Goal: Information Seeking & Learning: Learn about a topic

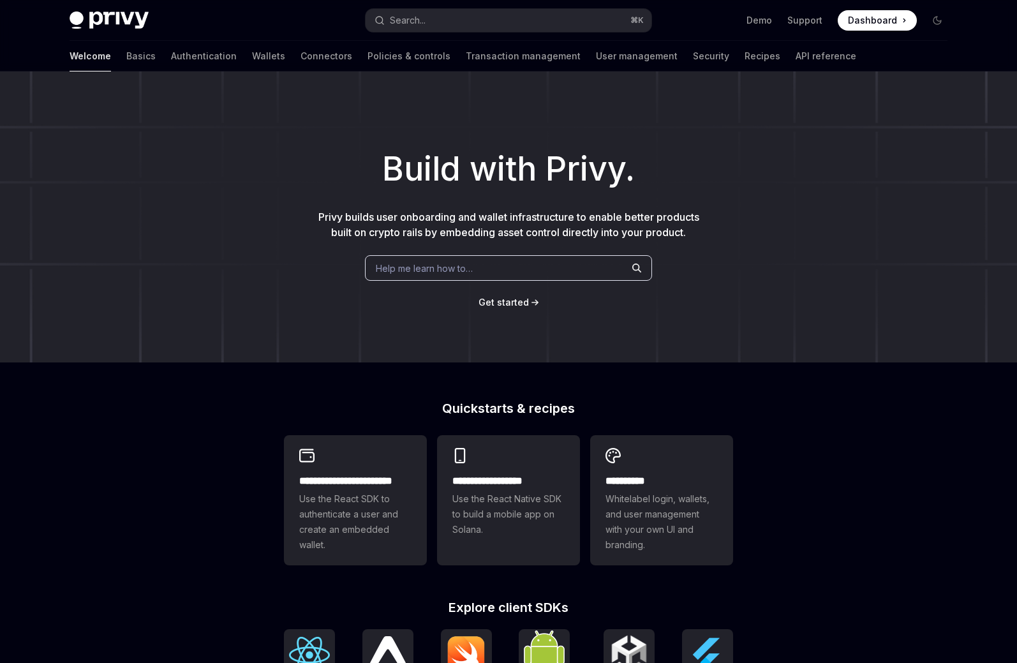
click at [509, 262] on div "Help me learn how to…" at bounding box center [508, 268] width 287 height 26
click at [301, 59] on link "Connectors" at bounding box center [327, 56] width 52 height 31
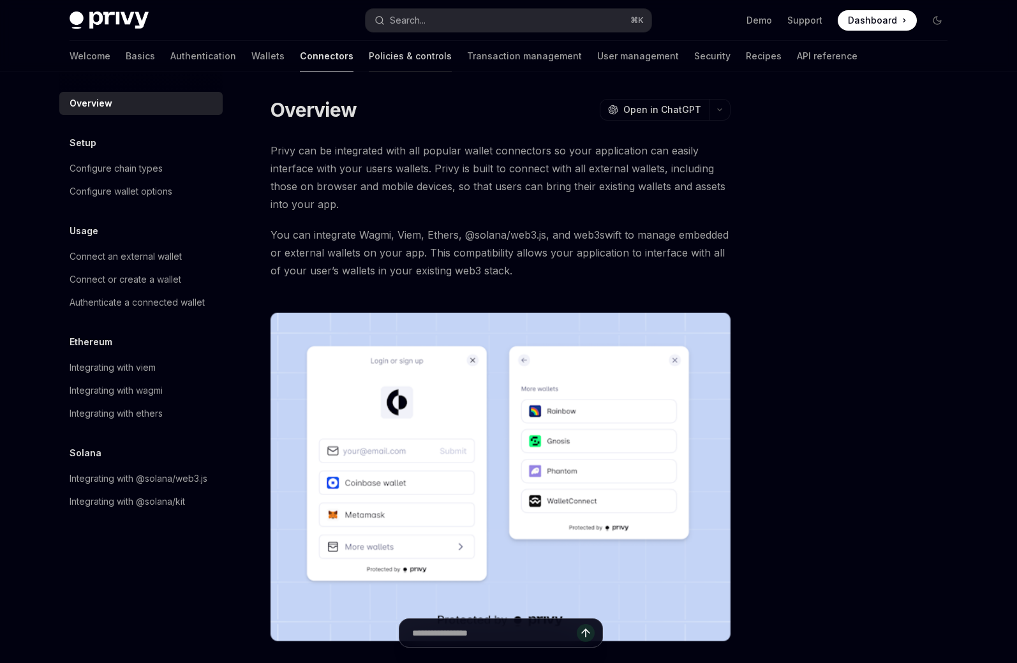
click at [369, 59] on link "Policies & controls" at bounding box center [410, 56] width 83 height 31
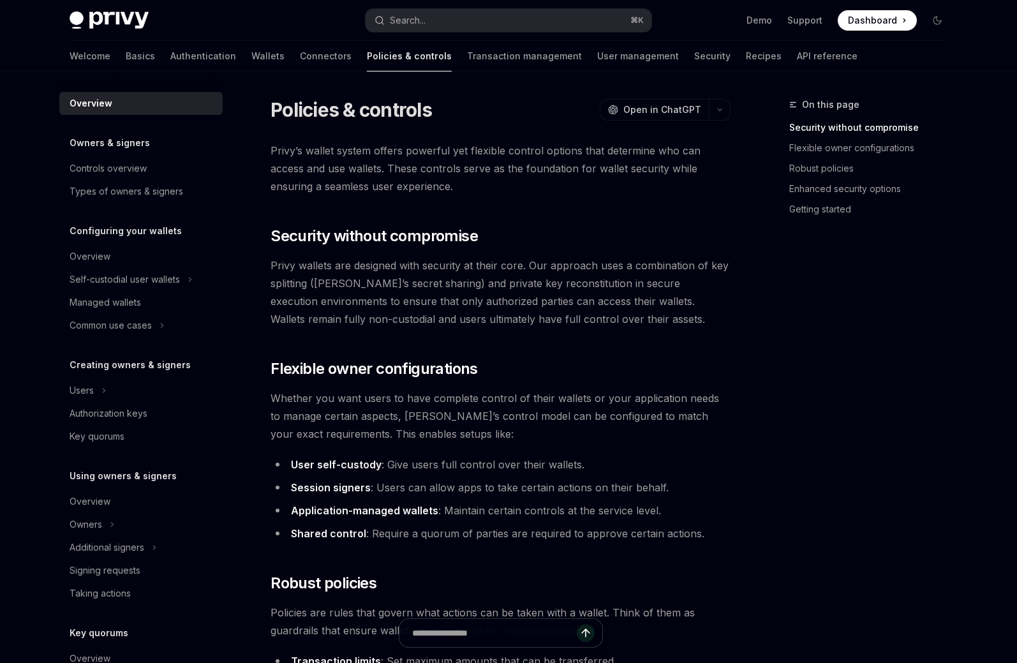
click at [467, 59] on link "Transaction management" at bounding box center [524, 56] width 115 height 31
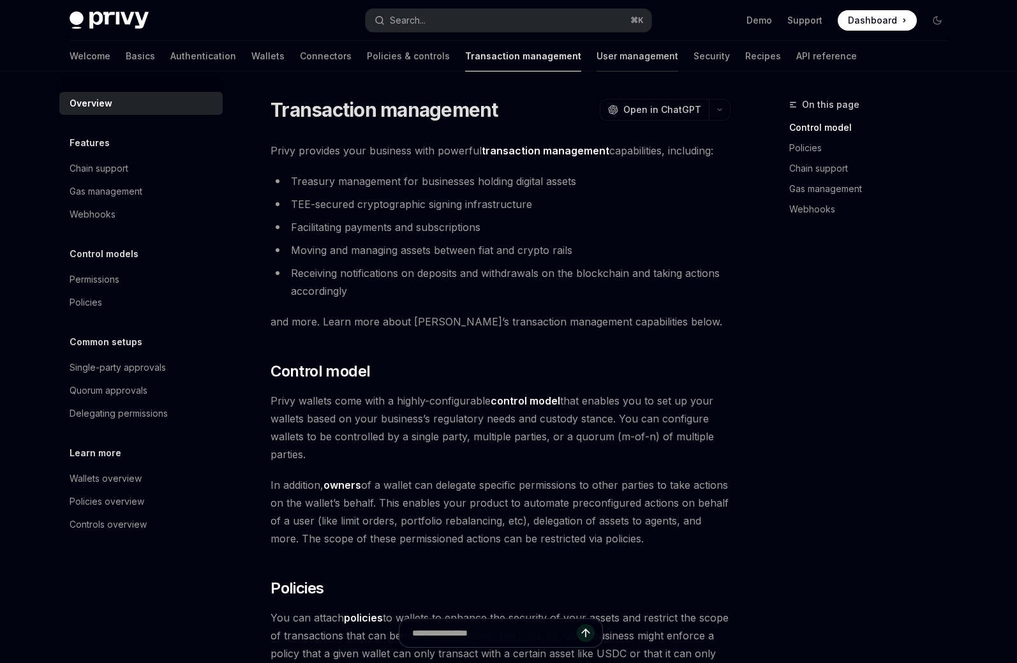
click at [597, 59] on link "User management" at bounding box center [638, 56] width 82 height 31
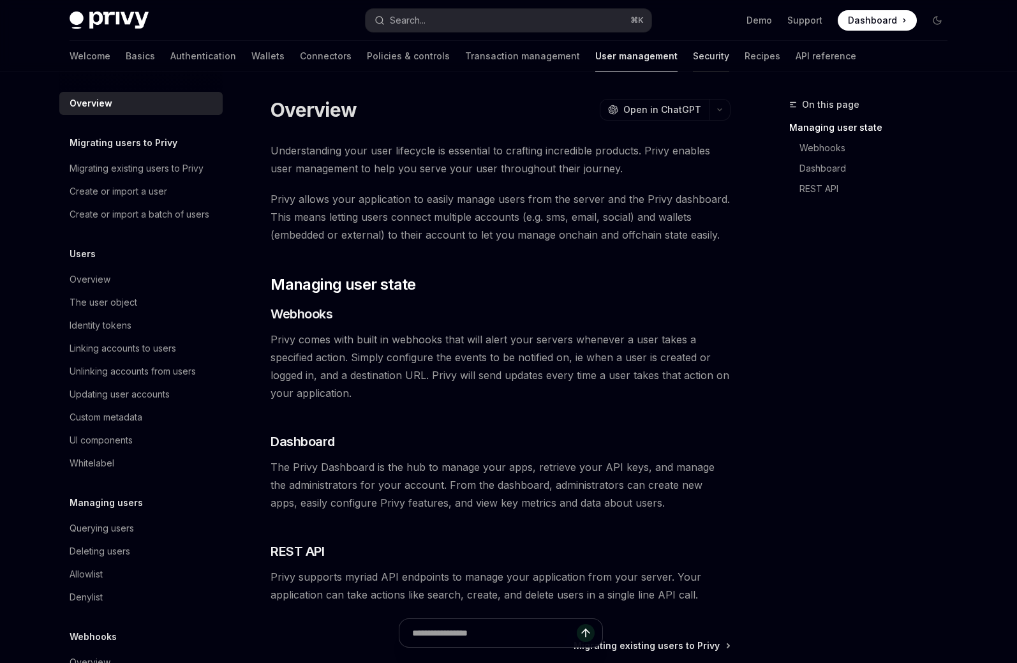
click at [693, 59] on link "Security" at bounding box center [711, 56] width 36 height 31
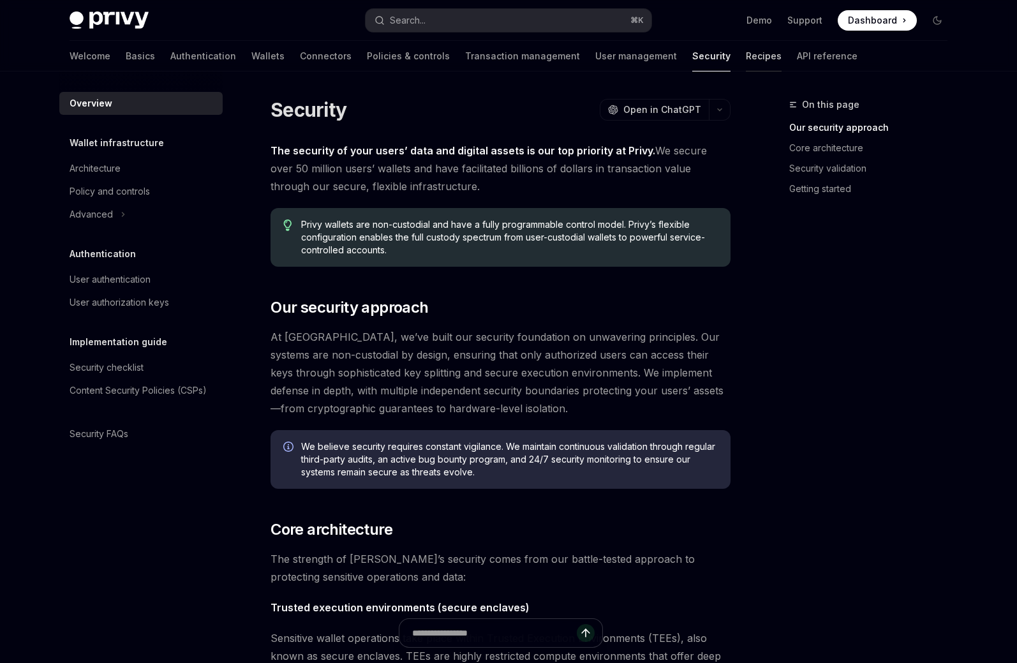
click at [746, 57] on link "Recipes" at bounding box center [764, 56] width 36 height 31
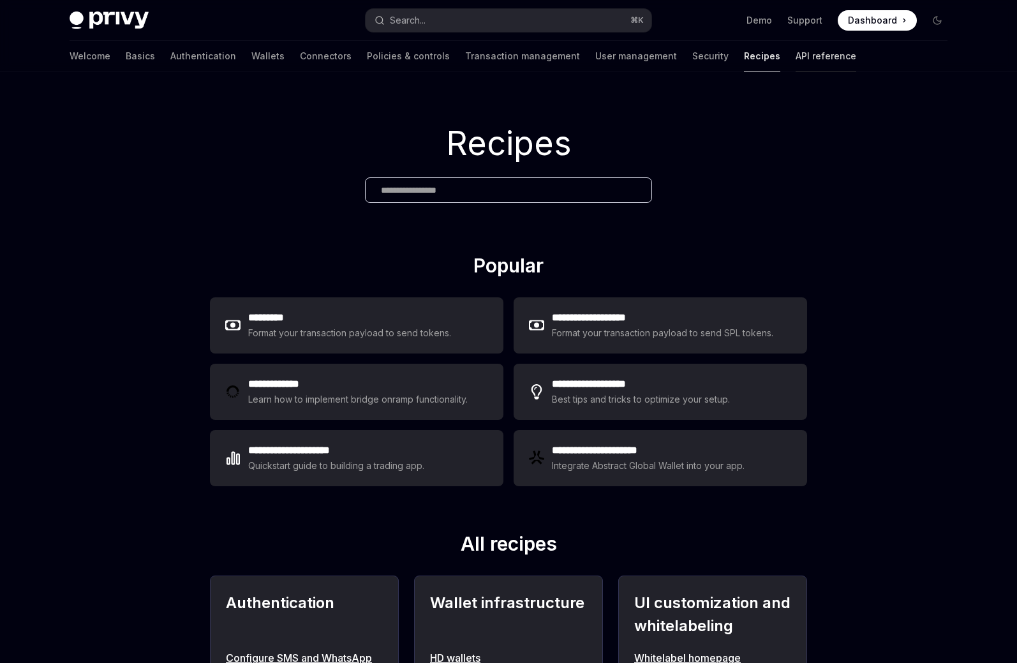
click at [796, 57] on link "API reference" at bounding box center [826, 56] width 61 height 31
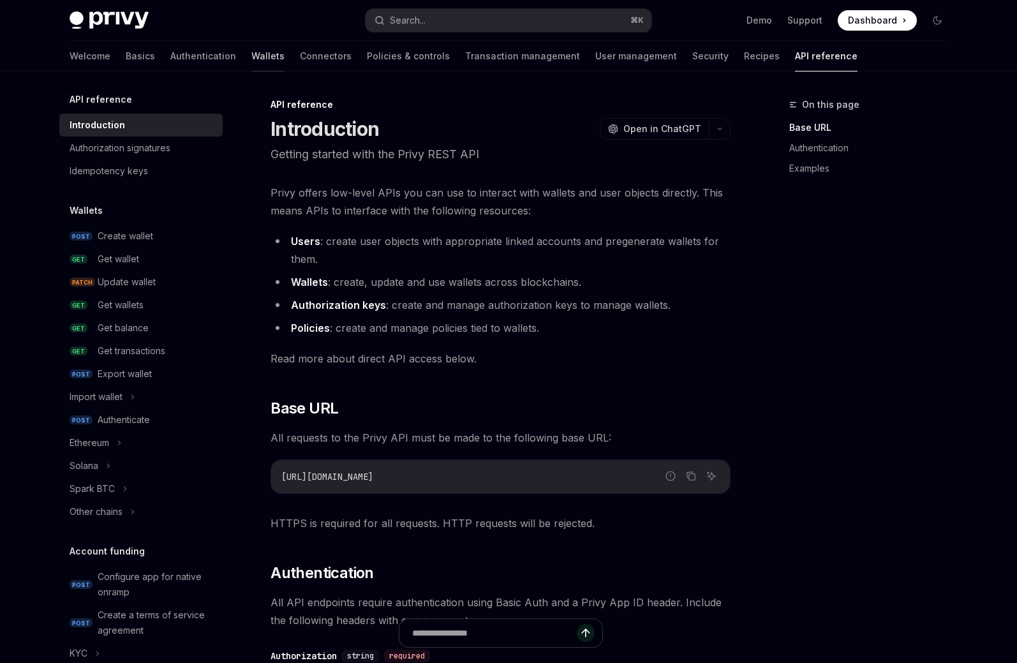
click at [251, 56] on link "Wallets" at bounding box center [267, 56] width 33 height 31
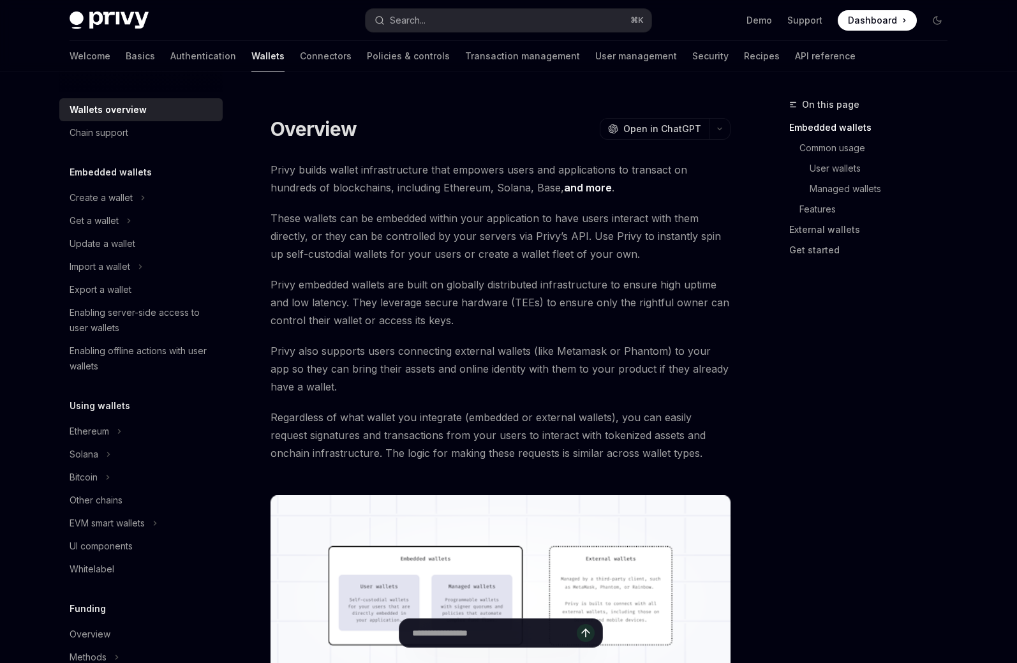
click at [136, 107] on div "Wallets overview" at bounding box center [108, 109] width 77 height 15
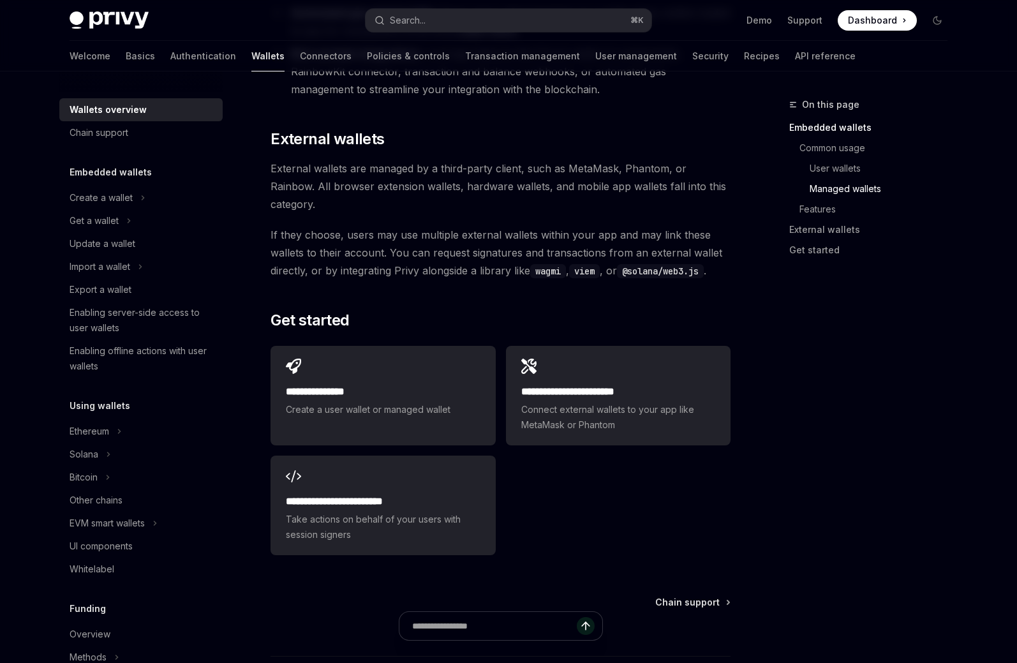
scroll to position [1927, 0]
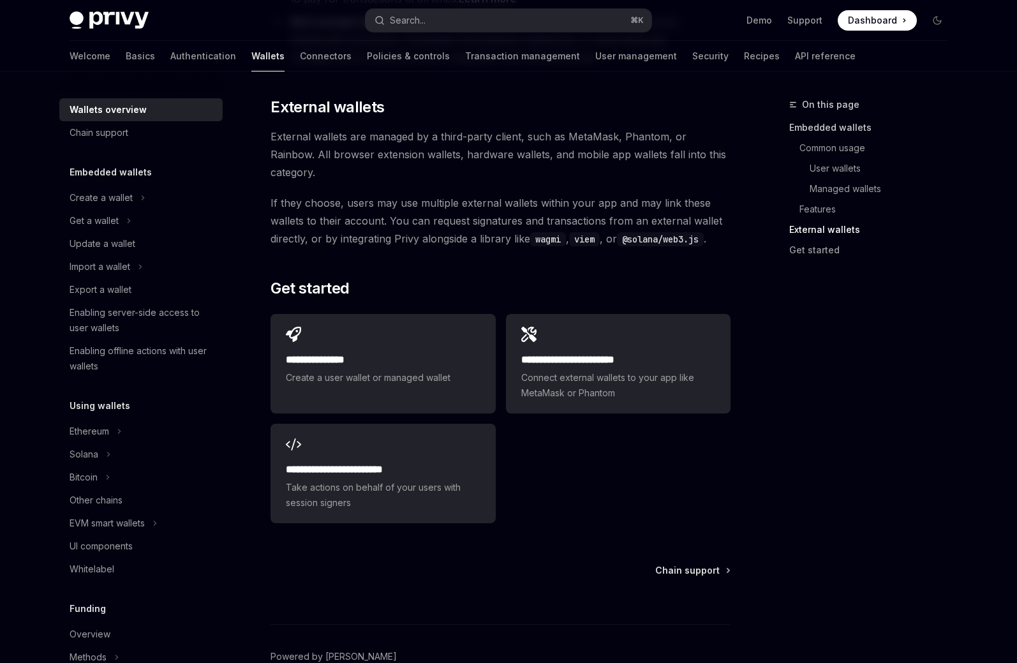
click at [841, 128] on link "Embedded wallets" at bounding box center [873, 127] width 168 height 20
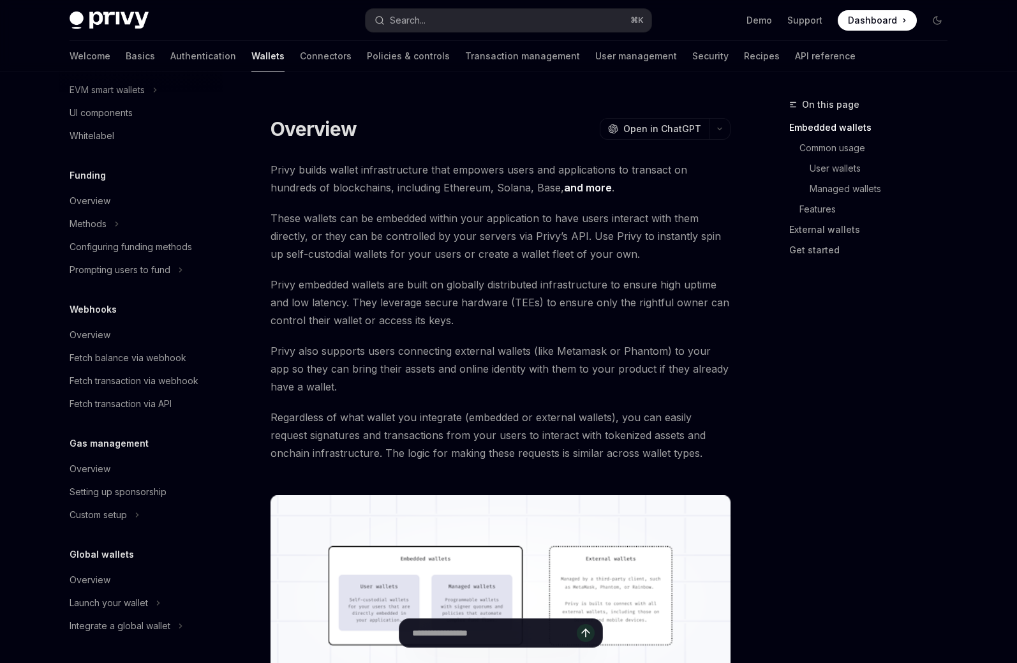
scroll to position [433, 0]
click at [122, 466] on div "Overview" at bounding box center [142, 468] width 145 height 15
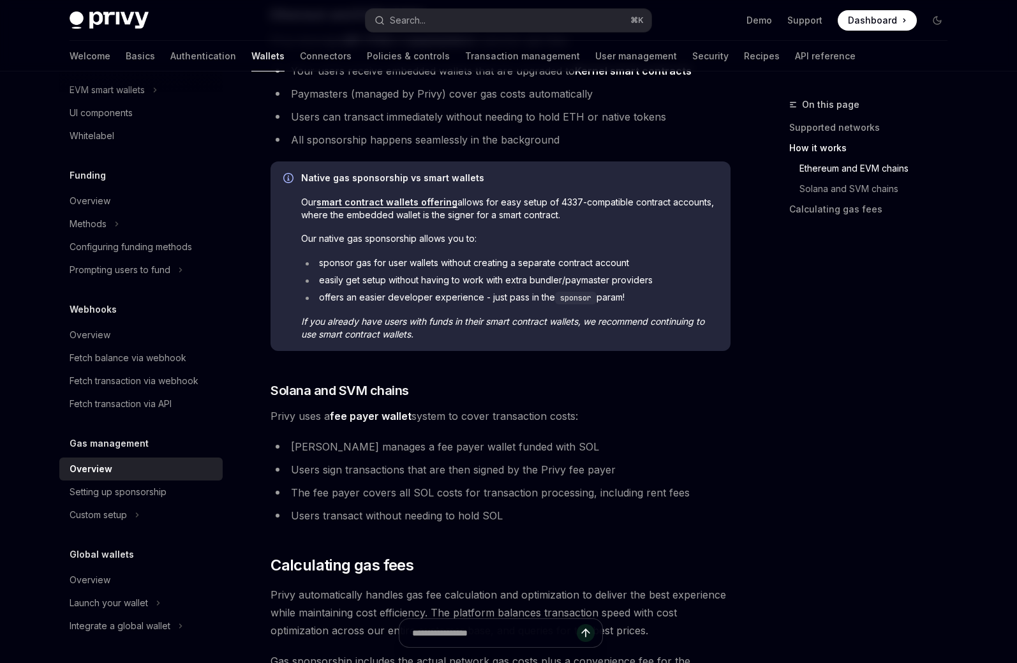
scroll to position [851, 0]
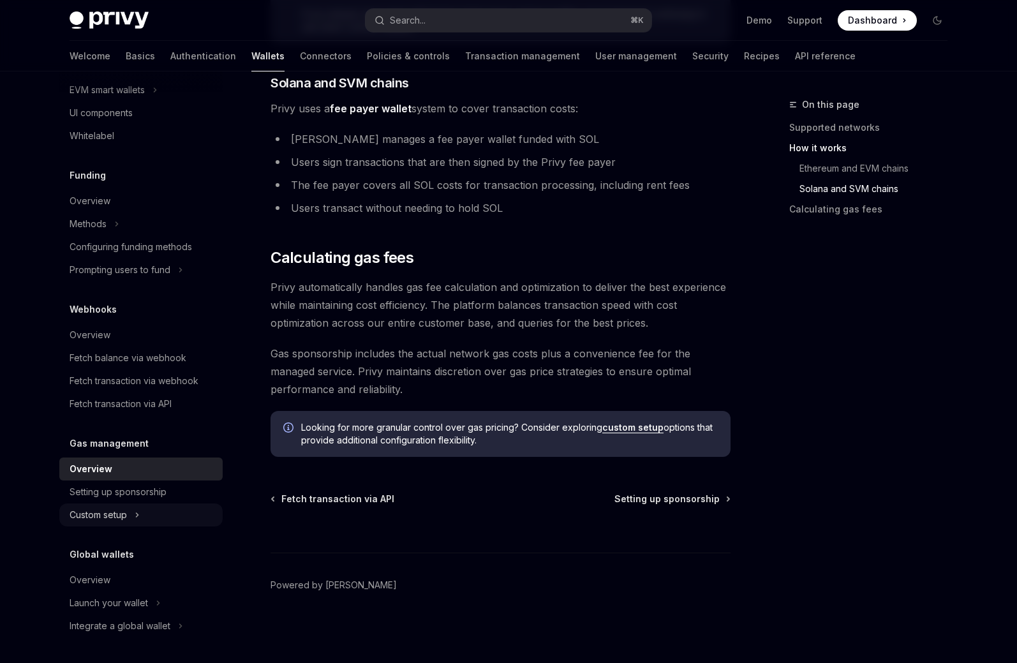
click at [103, 505] on div "Custom setup" at bounding box center [140, 514] width 163 height 23
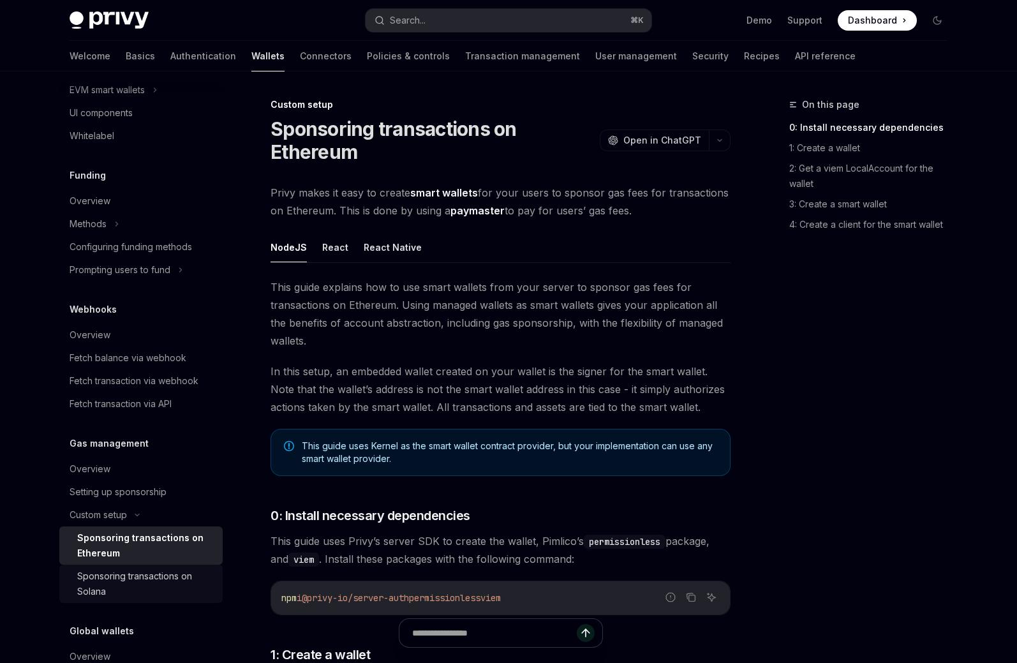
click at [161, 590] on div "Sponsoring transactions on Solana" at bounding box center [146, 584] width 138 height 31
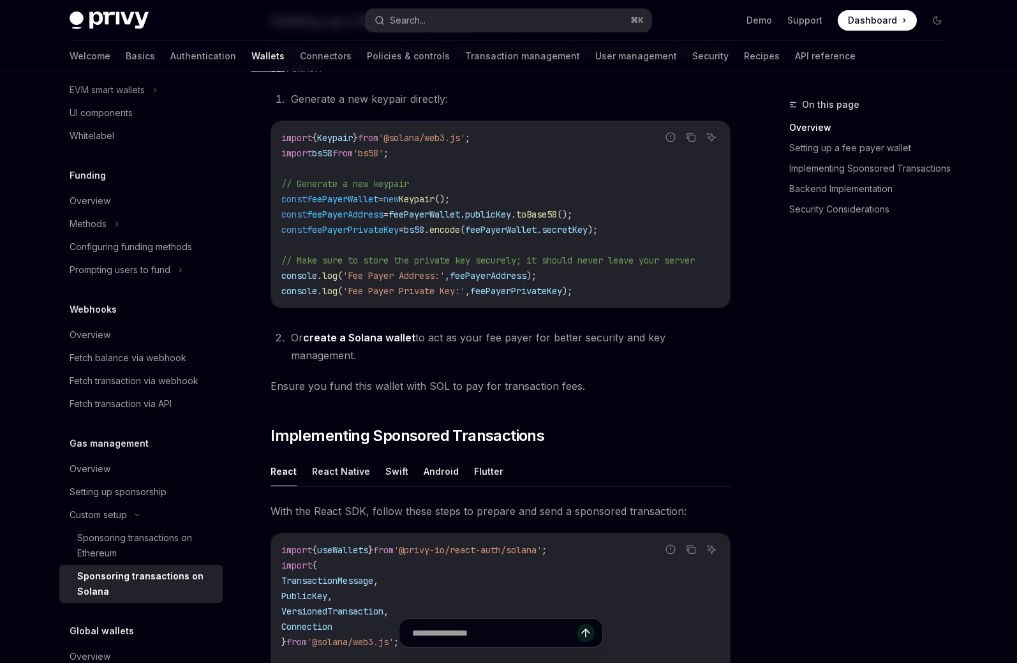
scroll to position [699, 0]
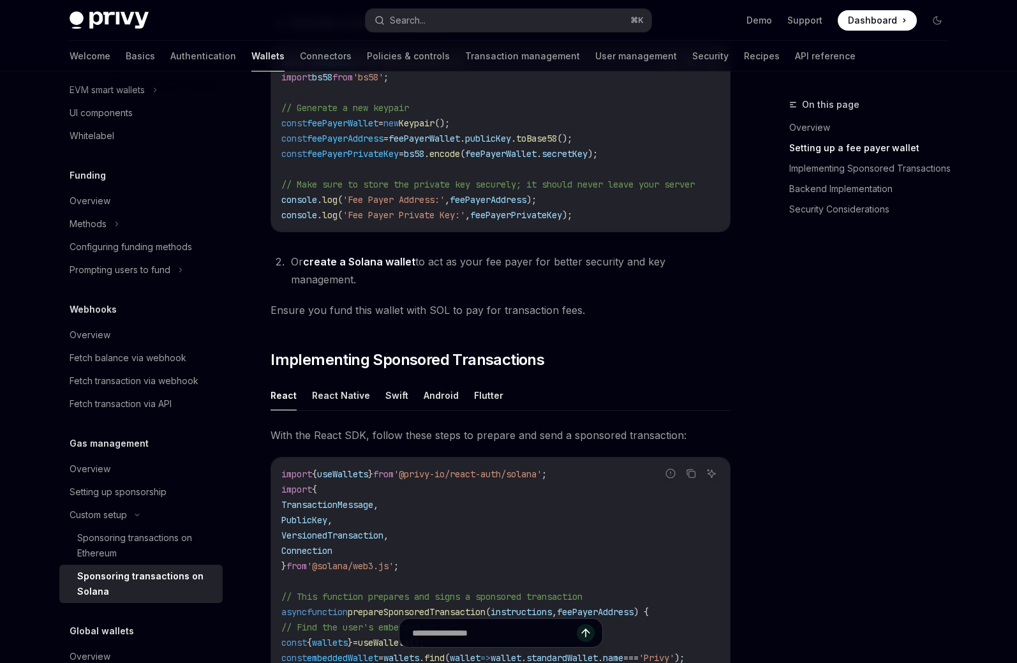
click at [629, 186] on span "// Make sure to store the private key securely; it should never leave your serv…" at bounding box center [488, 184] width 414 height 11
click at [126, 53] on link "Basics" at bounding box center [140, 56] width 29 height 31
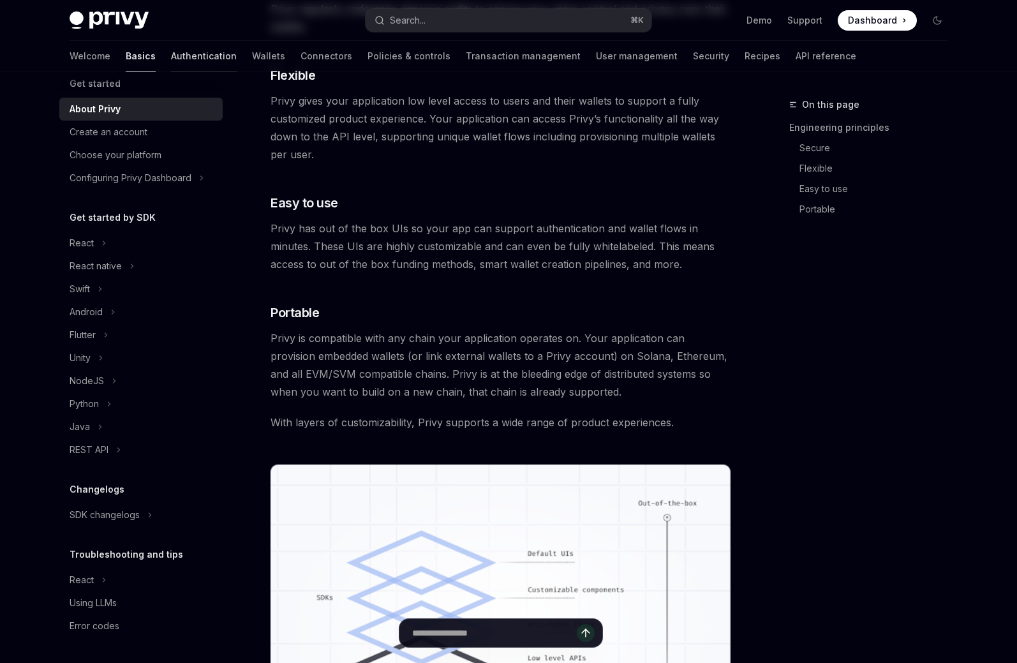
scroll to position [16, 0]
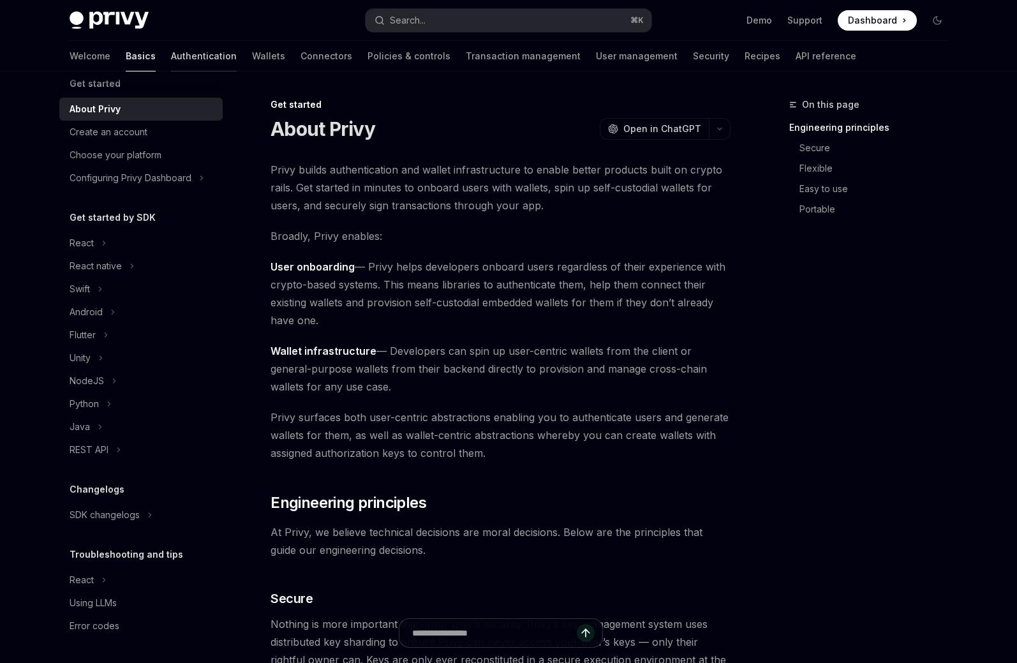
click at [171, 56] on link "Authentication" at bounding box center [204, 56] width 66 height 31
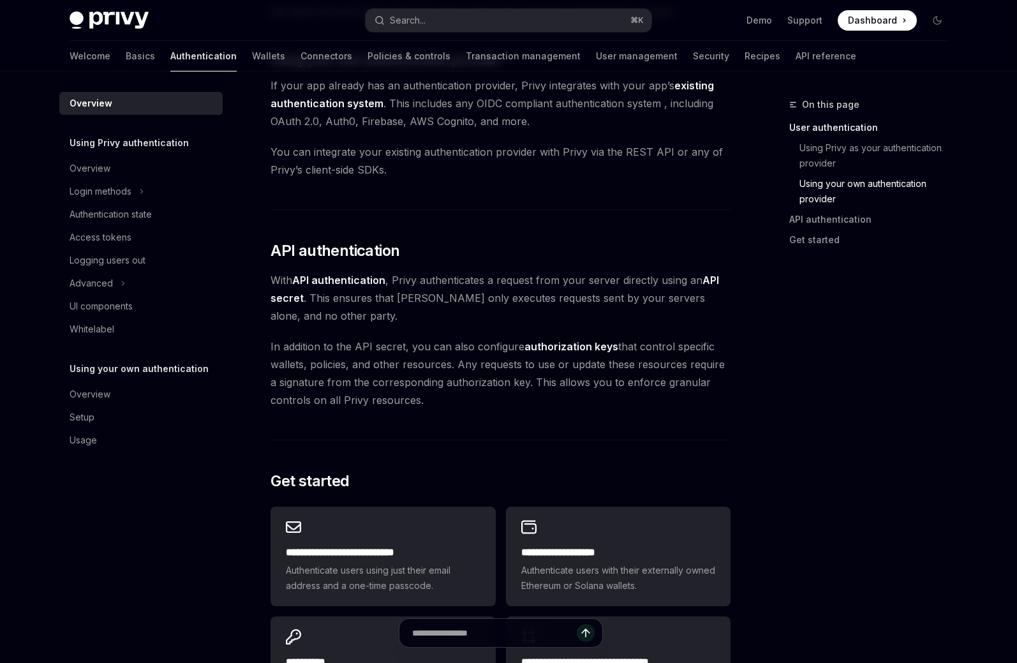
scroll to position [750, 0]
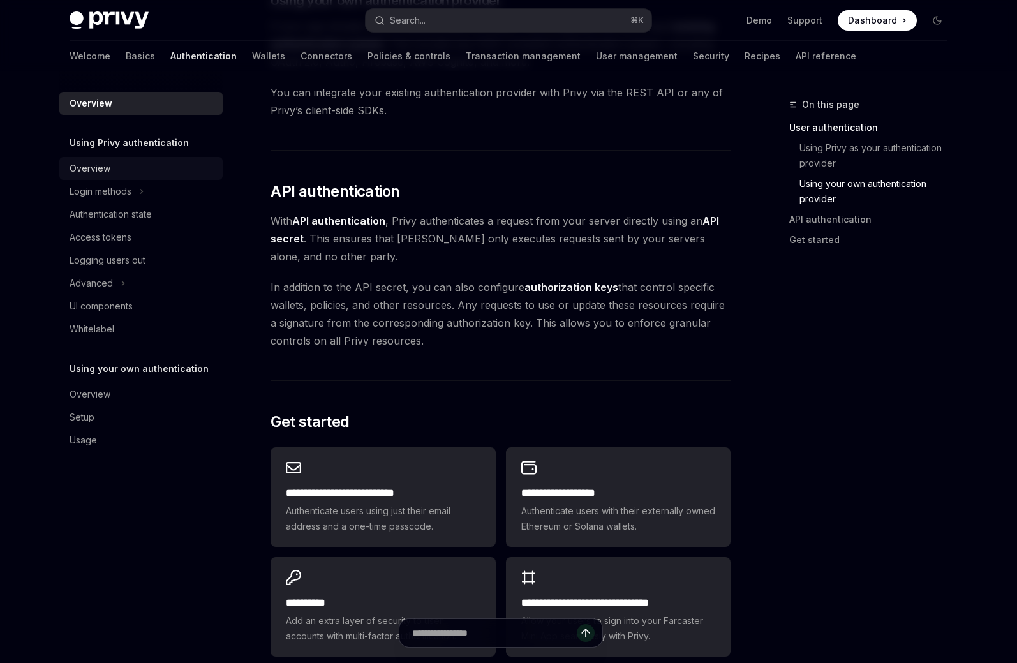
click at [113, 165] on div "Overview" at bounding box center [142, 168] width 145 height 15
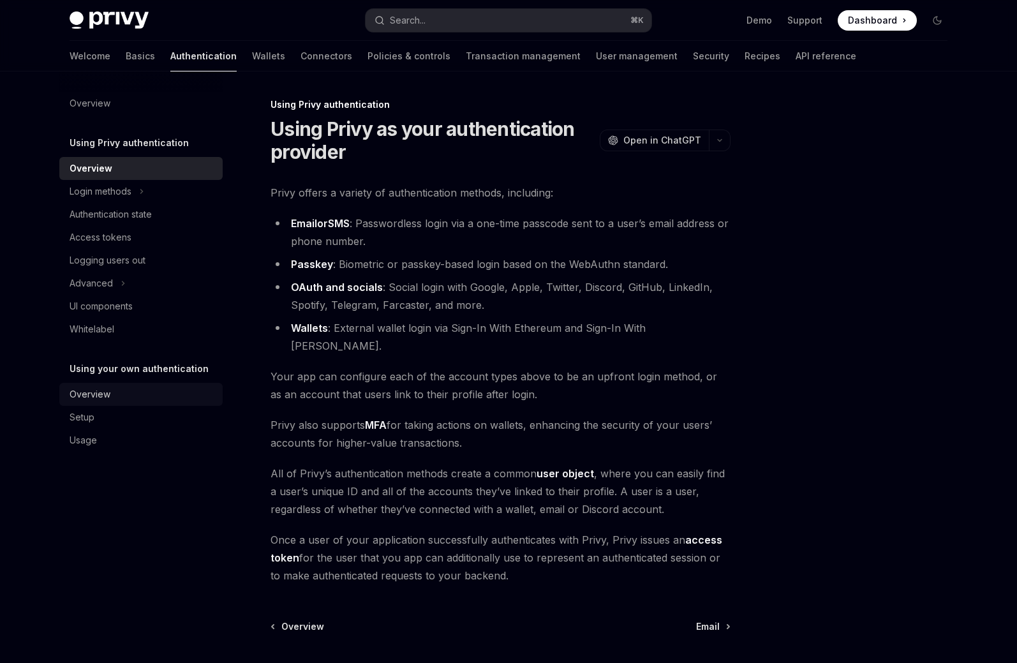
click at [101, 389] on div "Overview" at bounding box center [90, 394] width 41 height 15
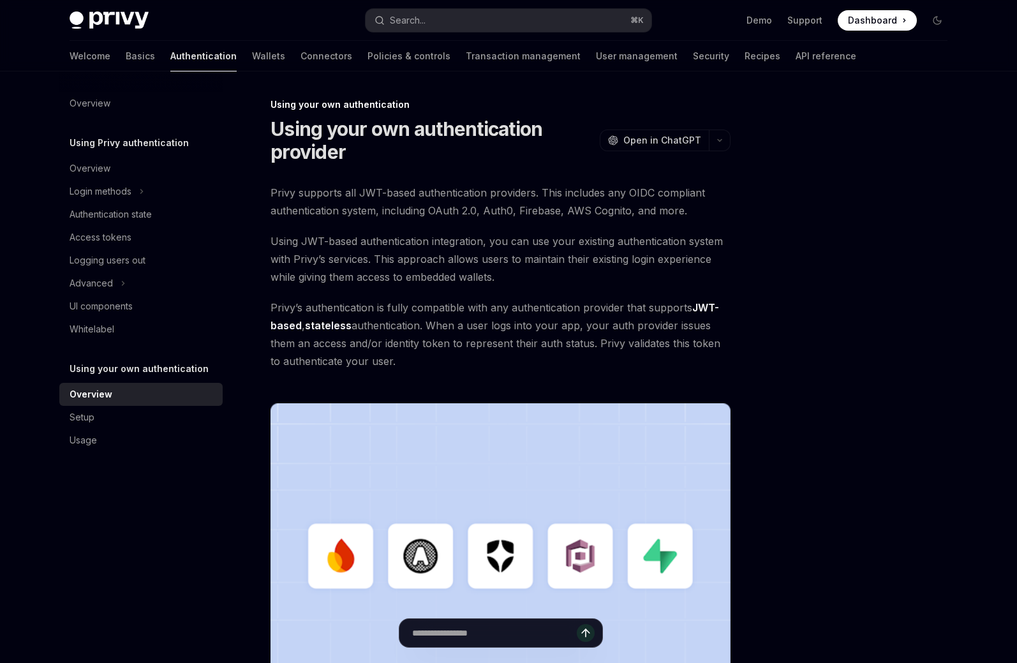
click at [114, 391] on div "Overview" at bounding box center [142, 394] width 145 height 15
click at [252, 50] on link "Wallets" at bounding box center [268, 56] width 33 height 31
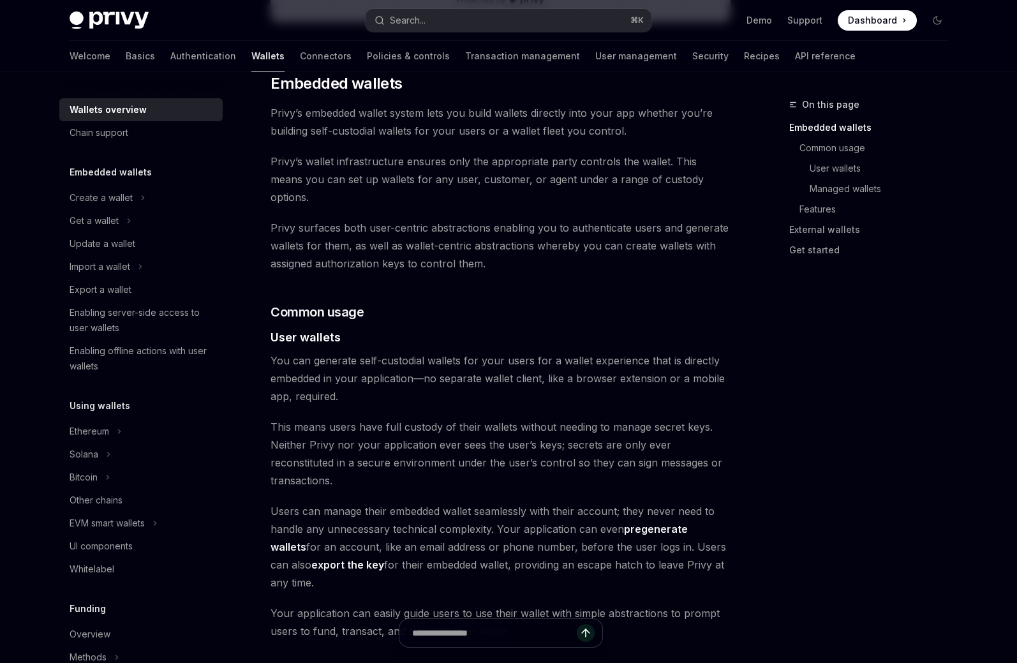
scroll to position [751, 0]
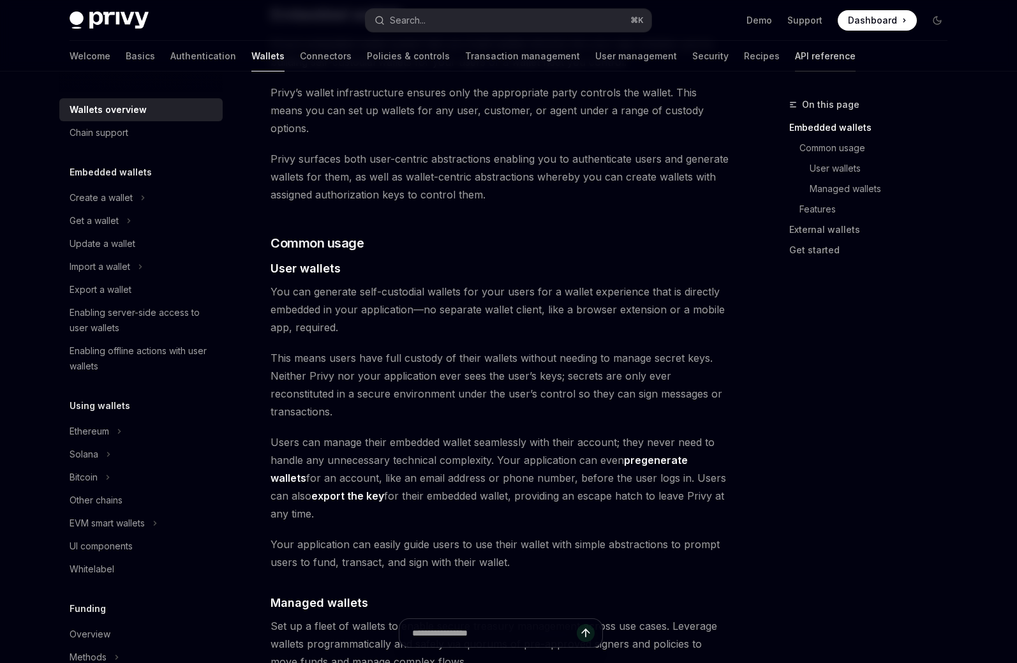
click at [795, 59] on link "API reference" at bounding box center [825, 56] width 61 height 31
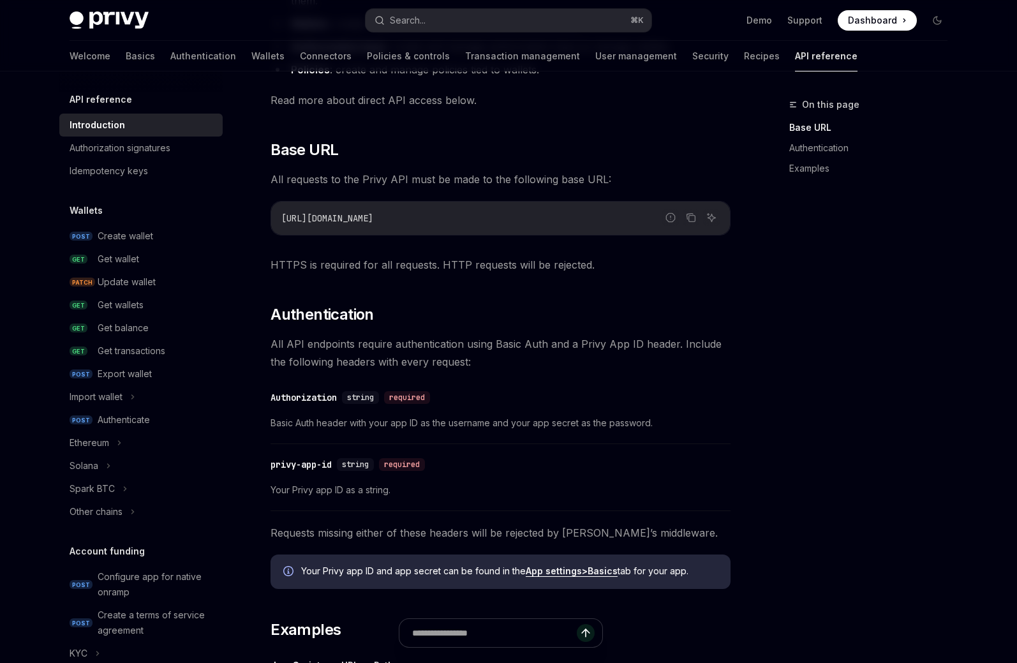
scroll to position [703, 0]
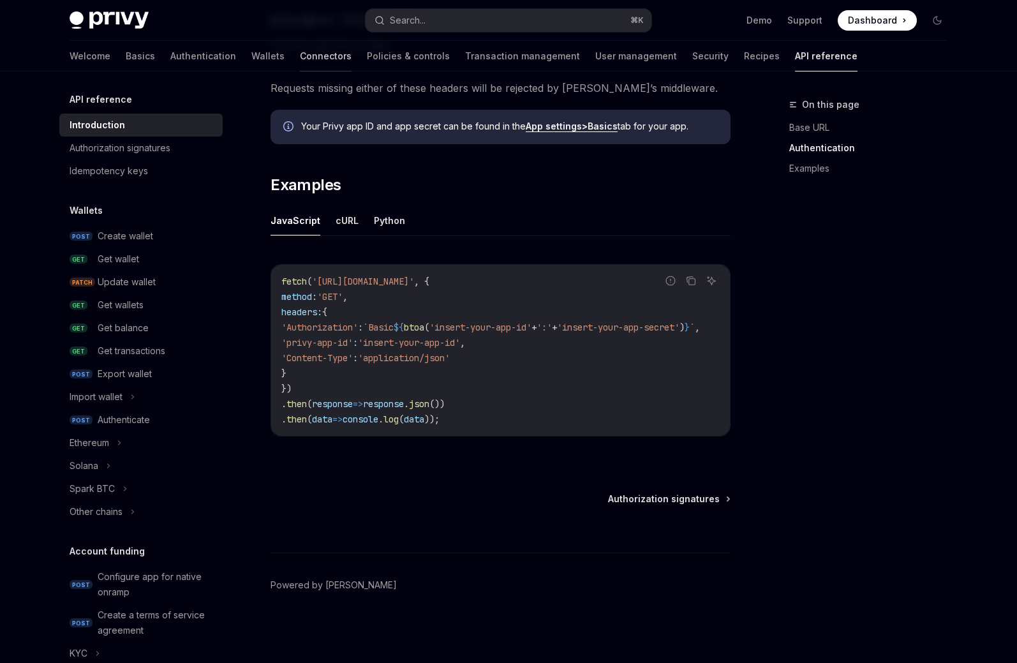
click at [300, 62] on link "Connectors" at bounding box center [326, 56] width 52 height 31
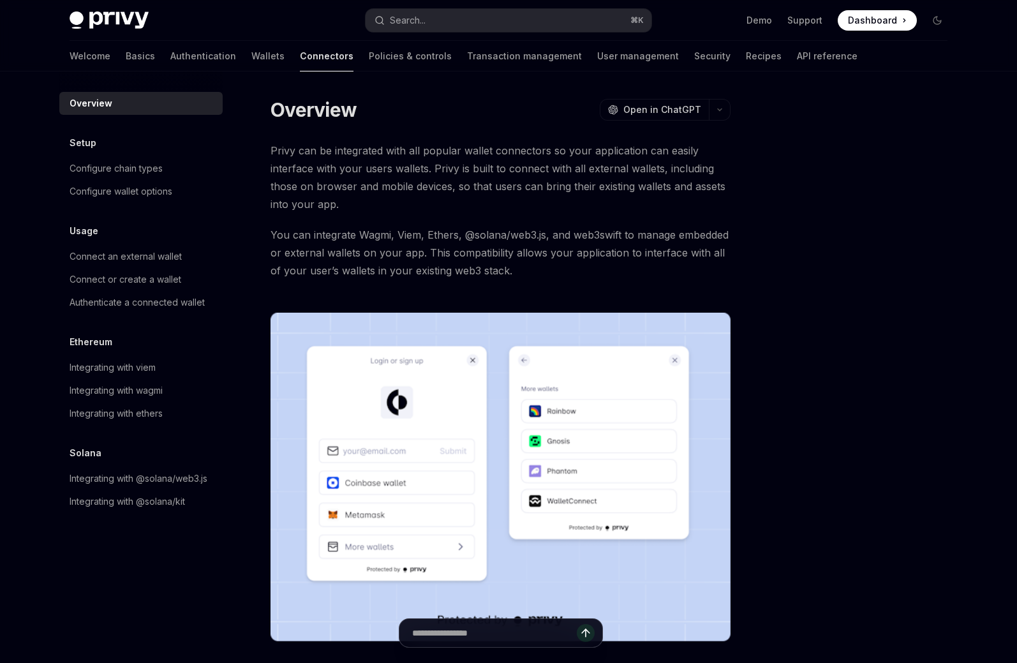
click at [369, 61] on link "Policies & controls" at bounding box center [410, 56] width 83 height 31
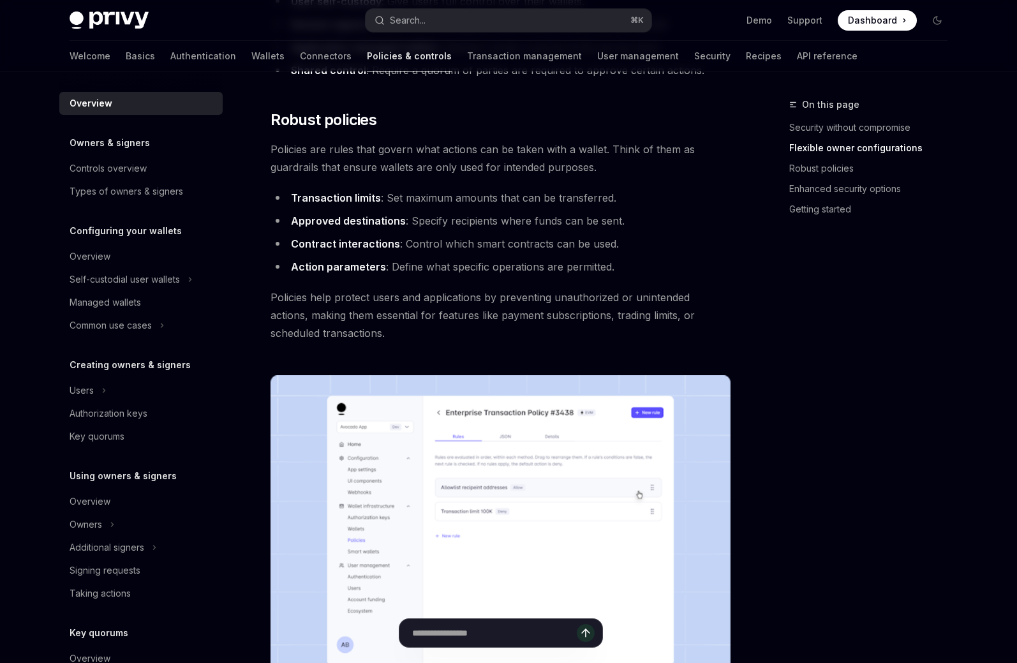
scroll to position [492, 0]
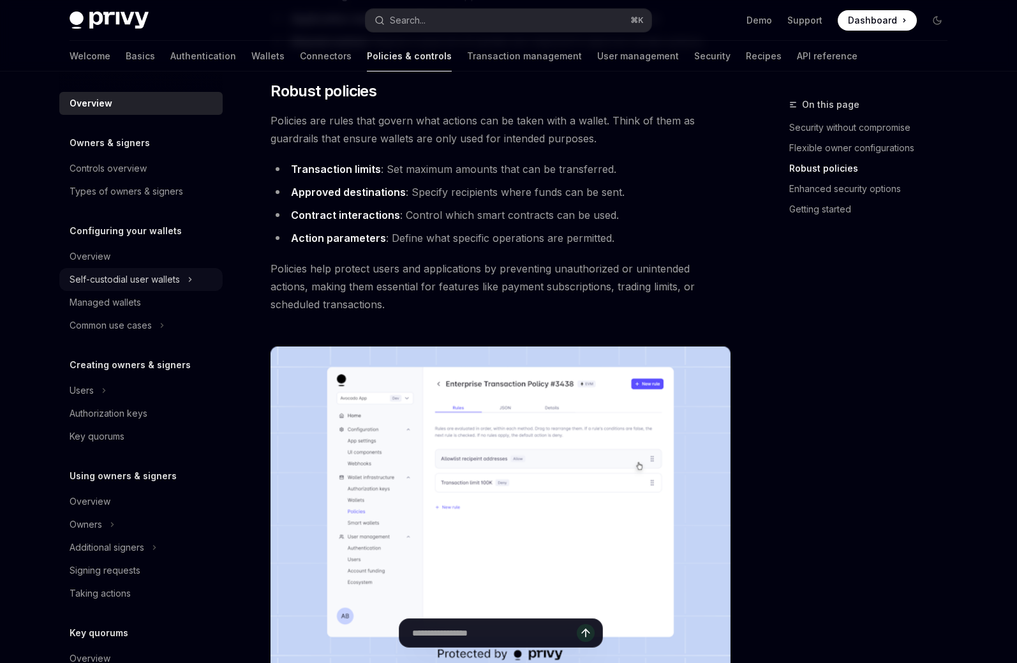
click at [193, 278] on icon at bounding box center [190, 279] width 5 height 15
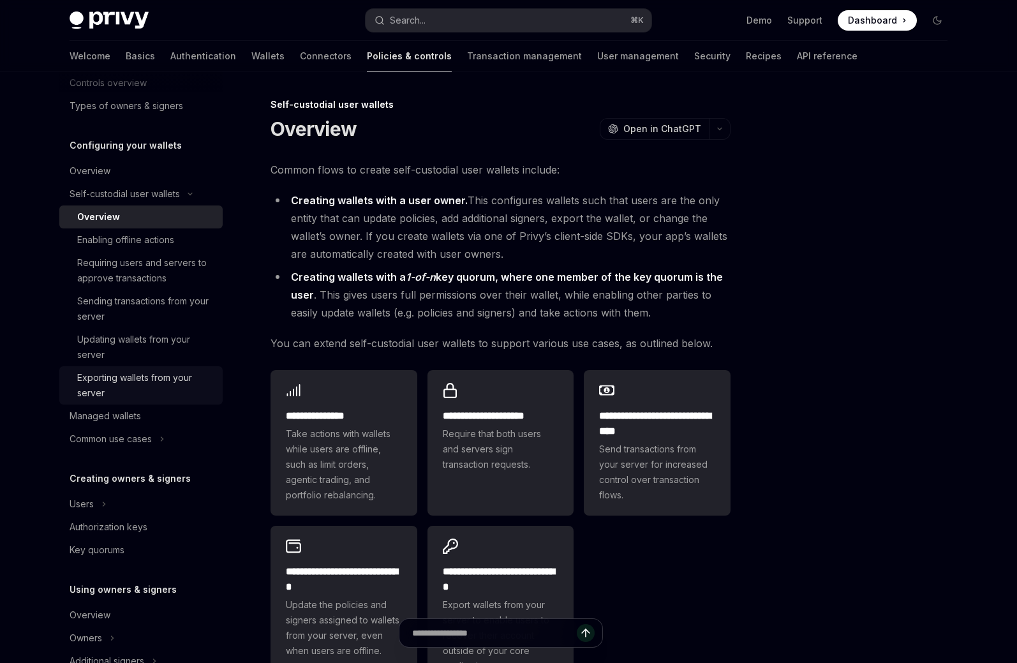
scroll to position [151, 0]
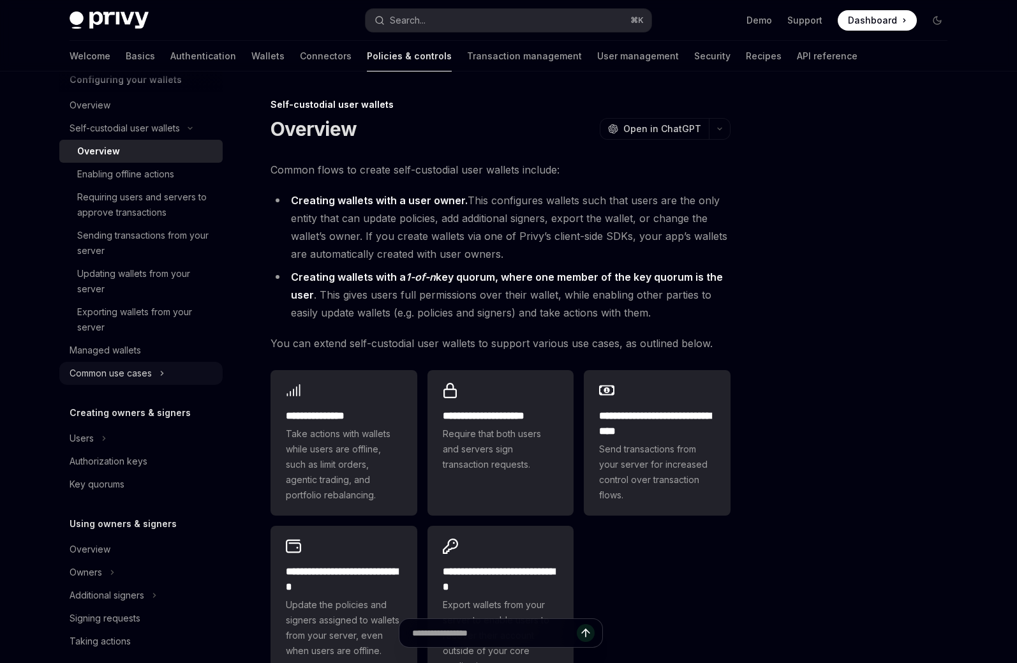
click at [183, 375] on div "Common use cases" at bounding box center [140, 373] width 163 height 23
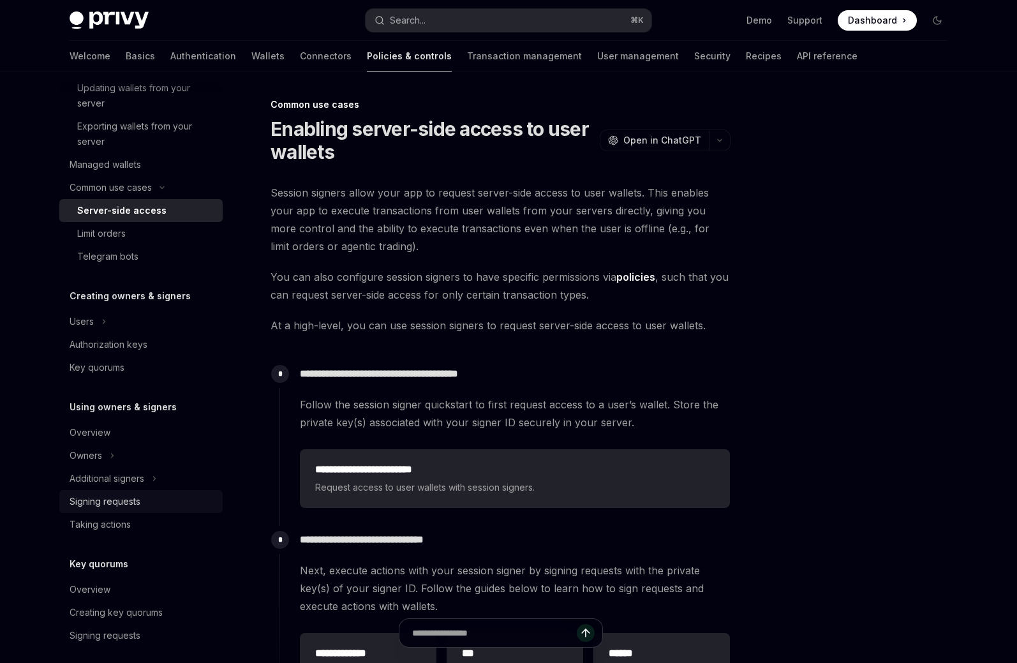
scroll to position [329, 0]
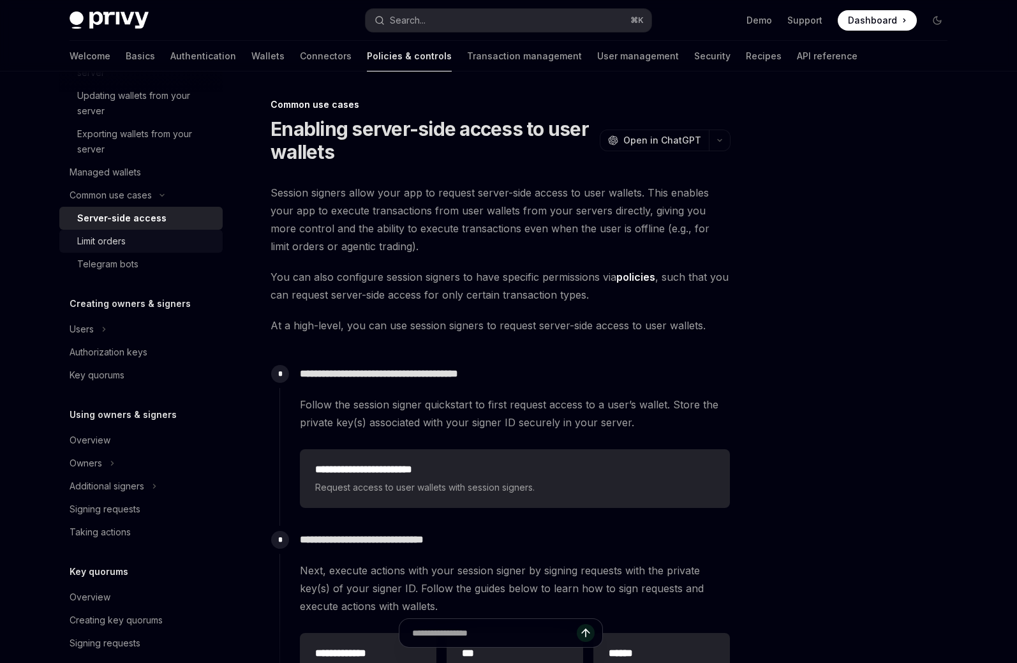
click at [137, 232] on link "Limit orders" at bounding box center [140, 241] width 163 height 23
type textarea "*"
